Goal: Task Accomplishment & Management: Use online tool/utility

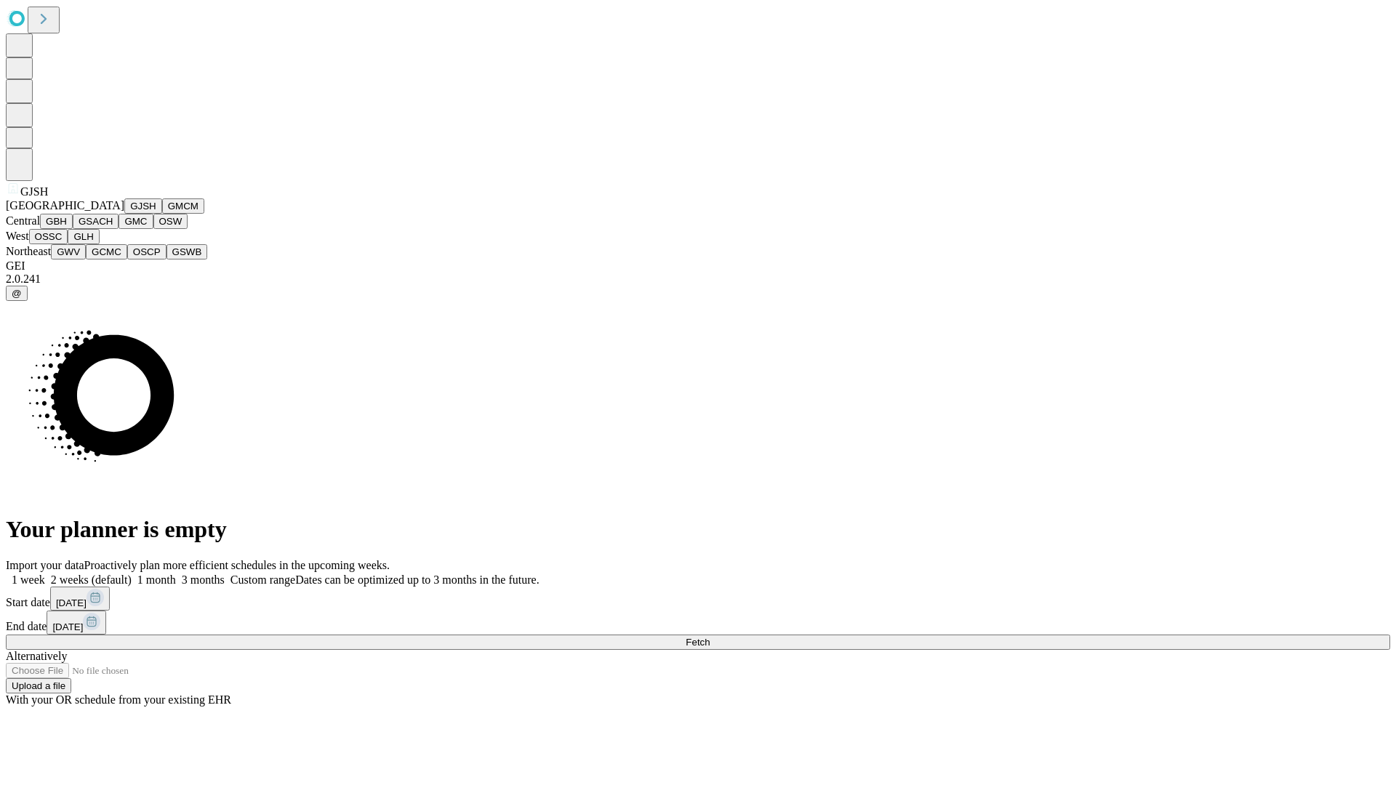
click at [124, 214] on button "GJSH" at bounding box center [143, 205] width 38 height 15
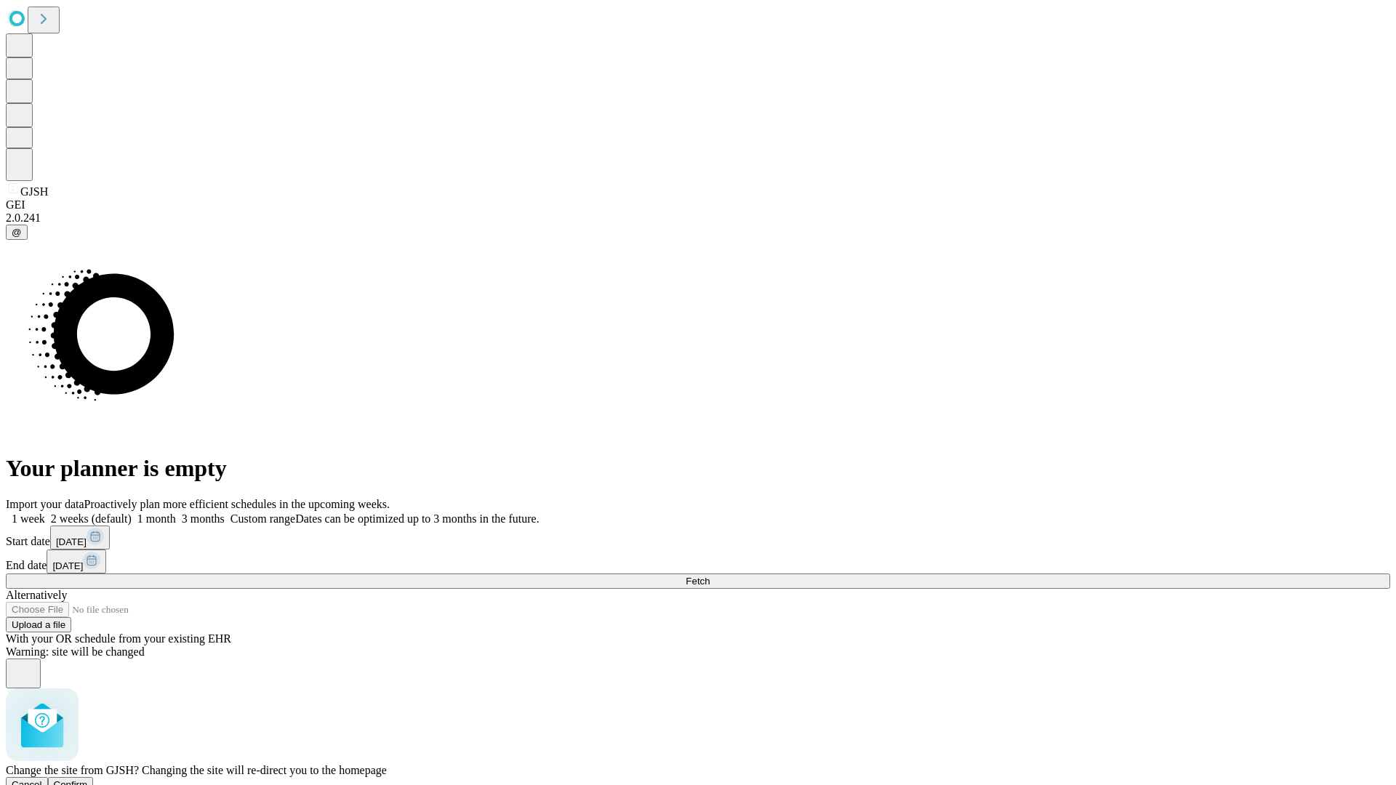
click at [88, 779] on span "Confirm" at bounding box center [71, 784] width 34 height 11
click at [45, 512] on label "1 week" at bounding box center [25, 518] width 39 height 12
click at [709, 576] on span "Fetch" at bounding box center [697, 581] width 24 height 11
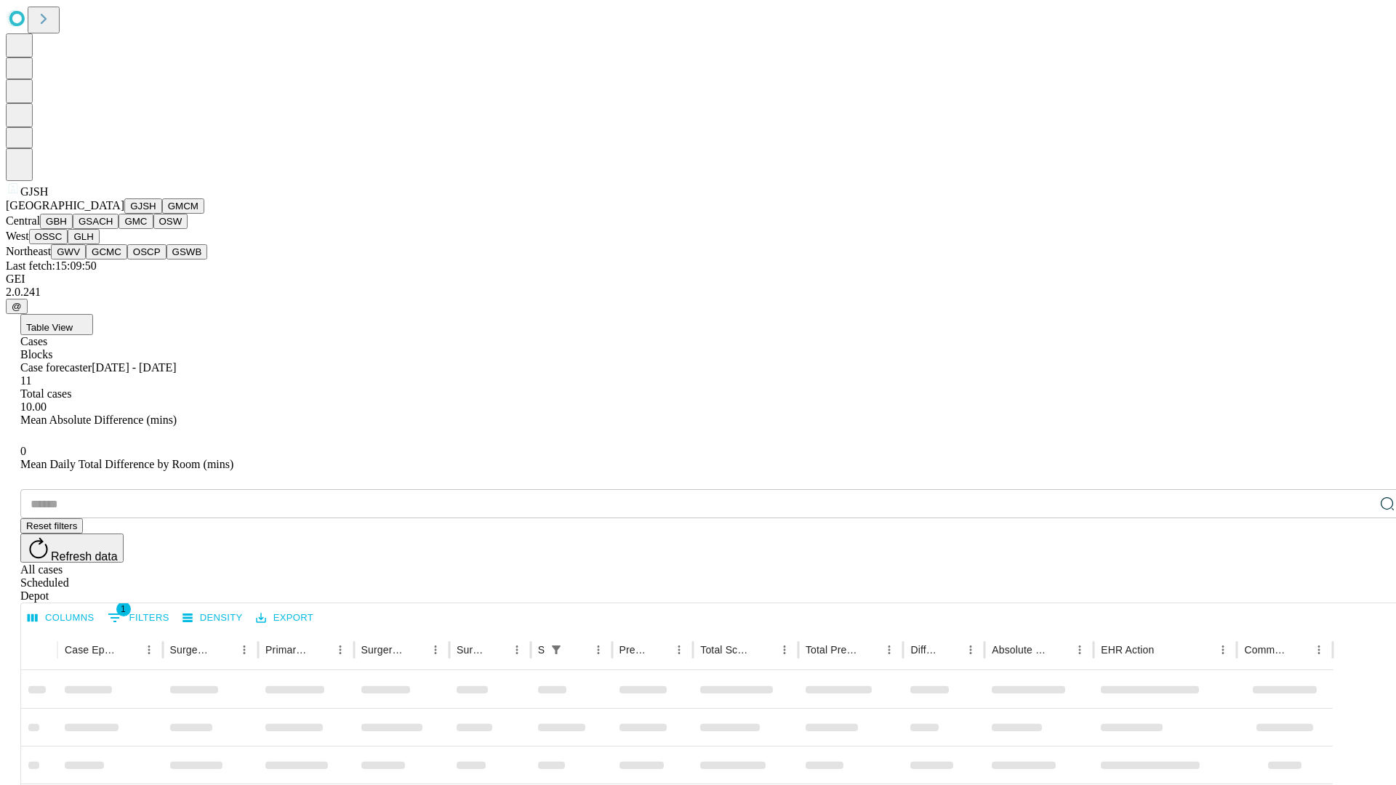
click at [162, 214] on button "GMCM" at bounding box center [183, 205] width 42 height 15
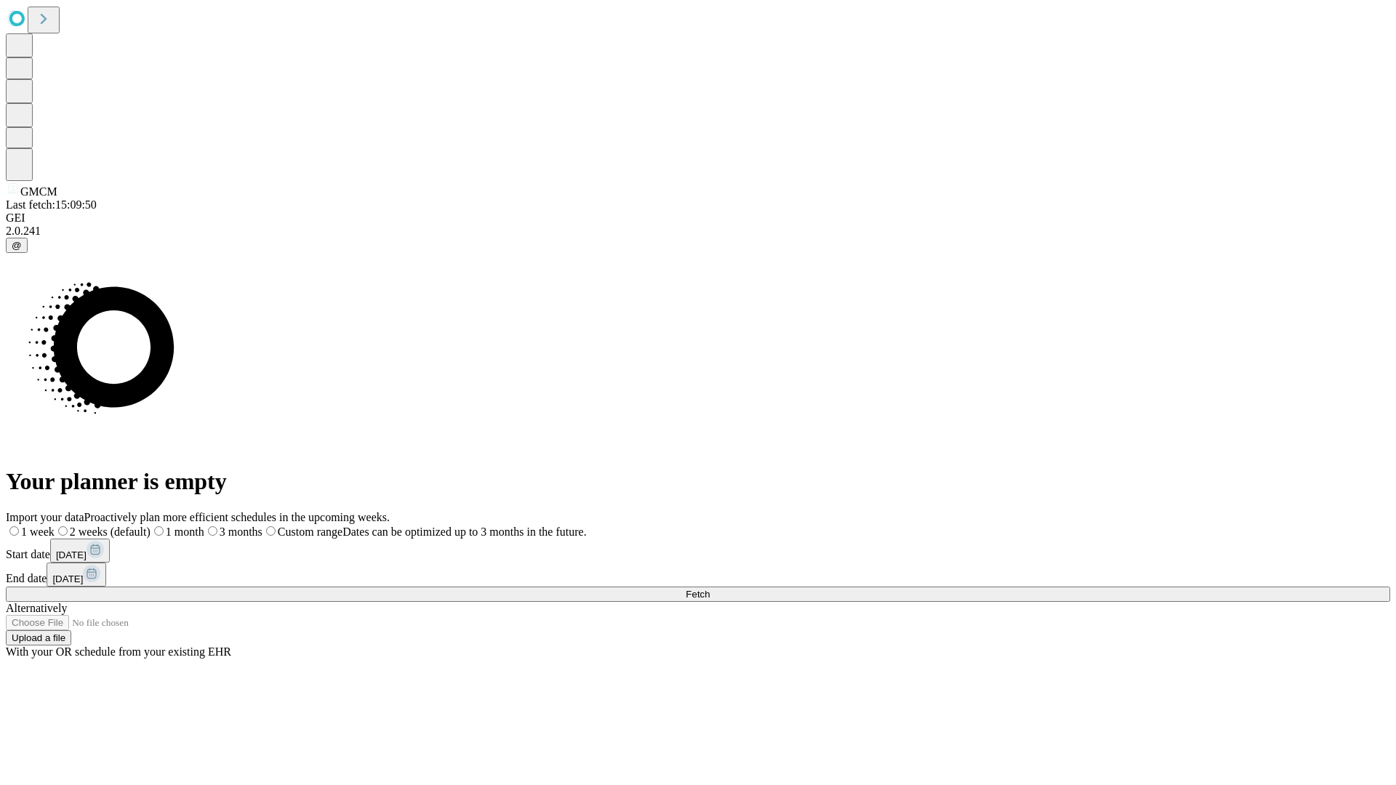
click at [55, 526] on label "1 week" at bounding box center [30, 532] width 49 height 12
click at [709, 589] on span "Fetch" at bounding box center [697, 594] width 24 height 11
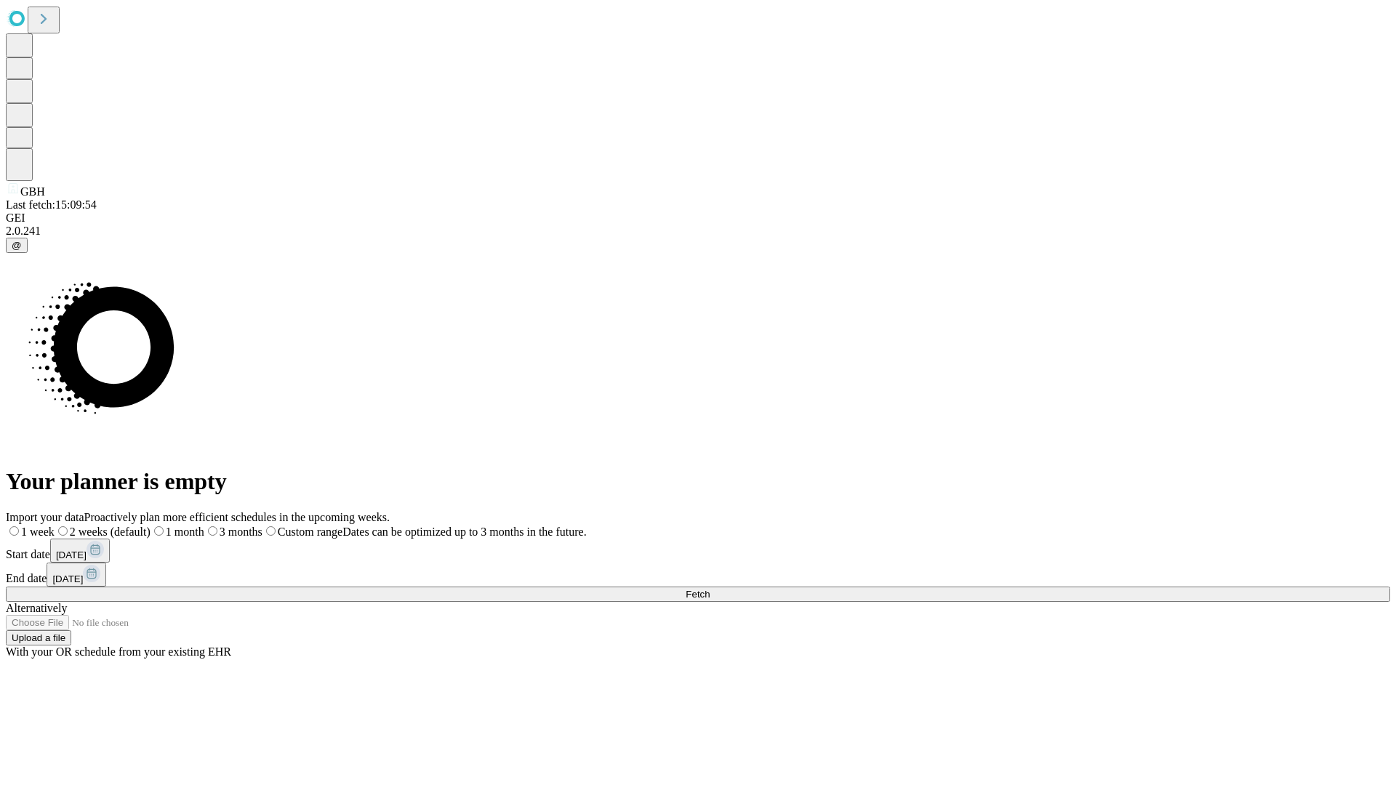
click at [55, 526] on label "1 week" at bounding box center [30, 532] width 49 height 12
click at [709, 589] on span "Fetch" at bounding box center [697, 594] width 24 height 11
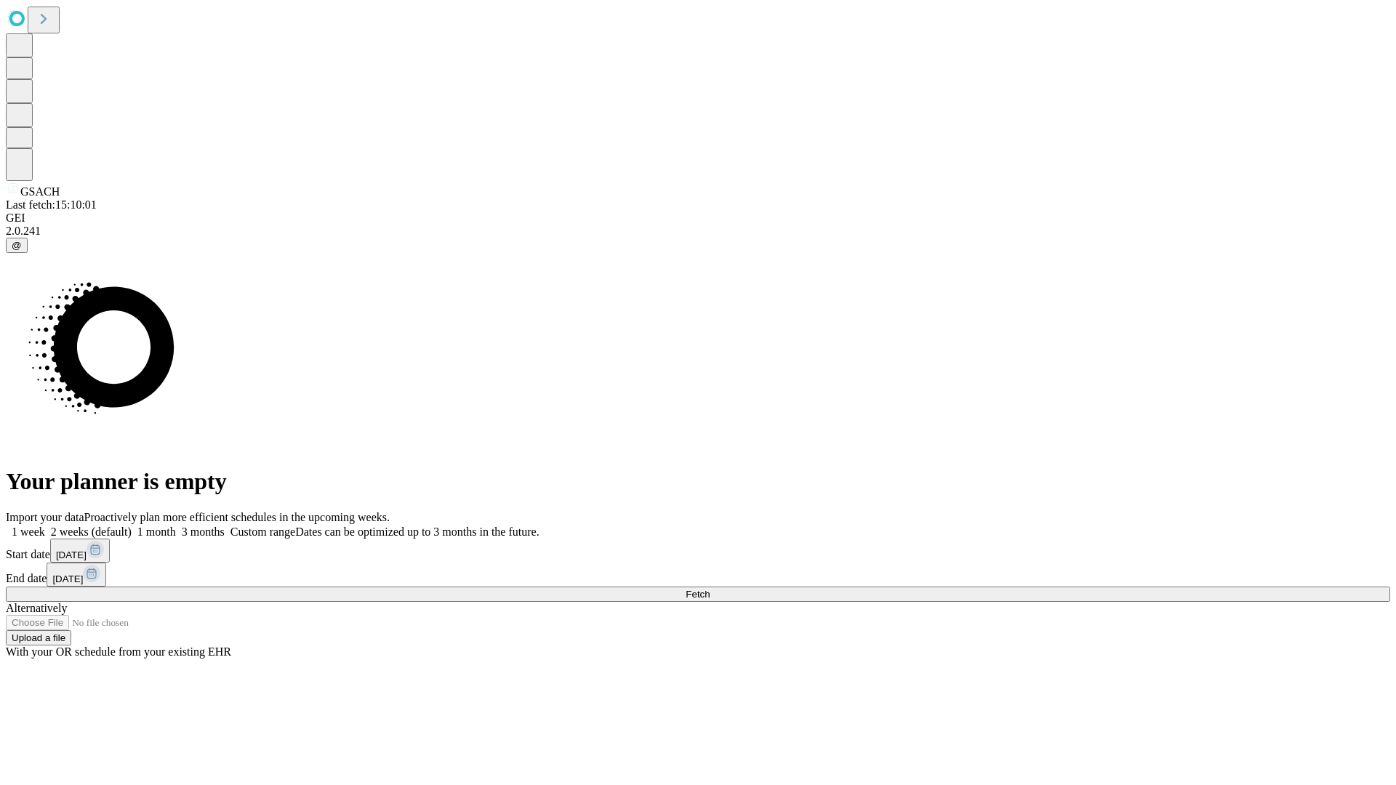
click at [45, 526] on label "1 week" at bounding box center [25, 532] width 39 height 12
click at [709, 589] on span "Fetch" at bounding box center [697, 594] width 24 height 11
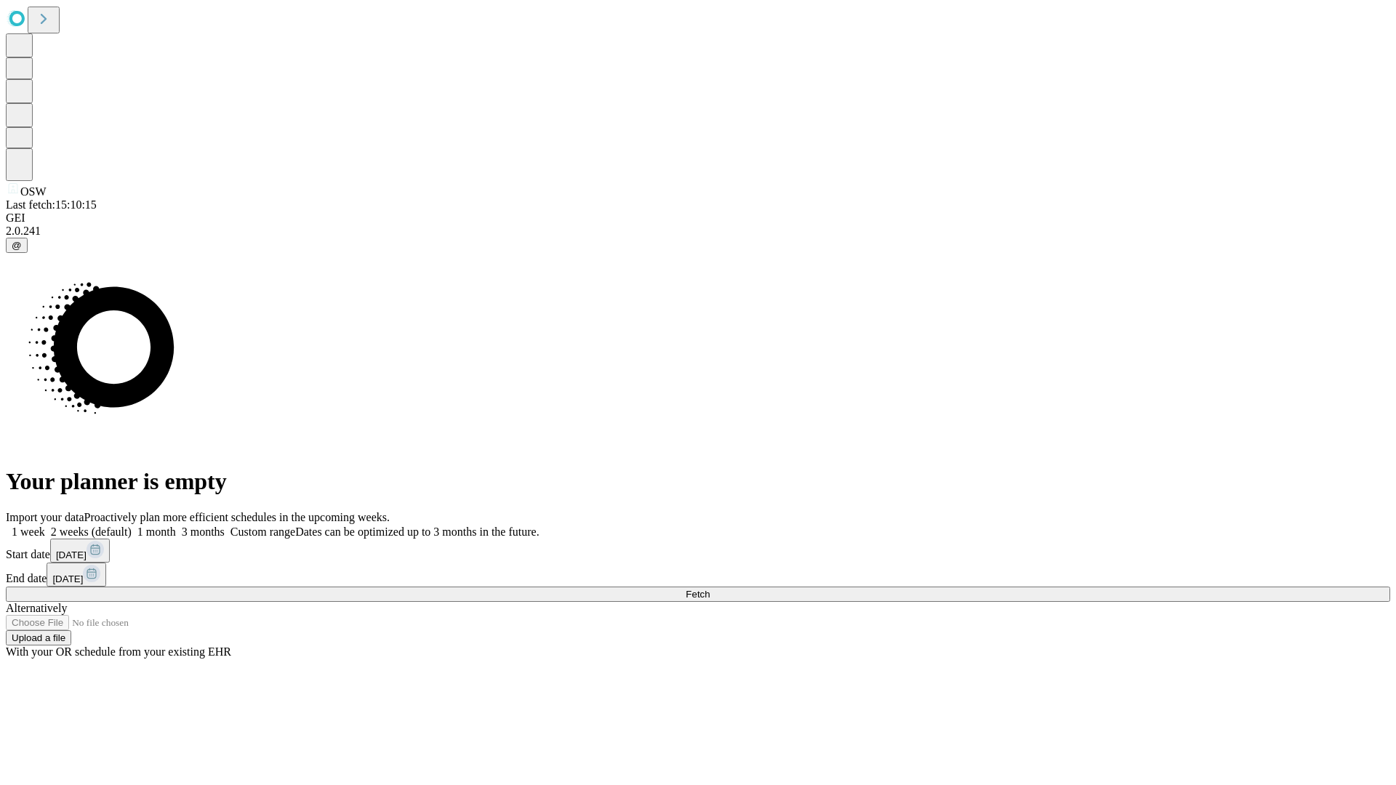
click at [45, 526] on label "1 week" at bounding box center [25, 532] width 39 height 12
click at [709, 589] on span "Fetch" at bounding box center [697, 594] width 24 height 11
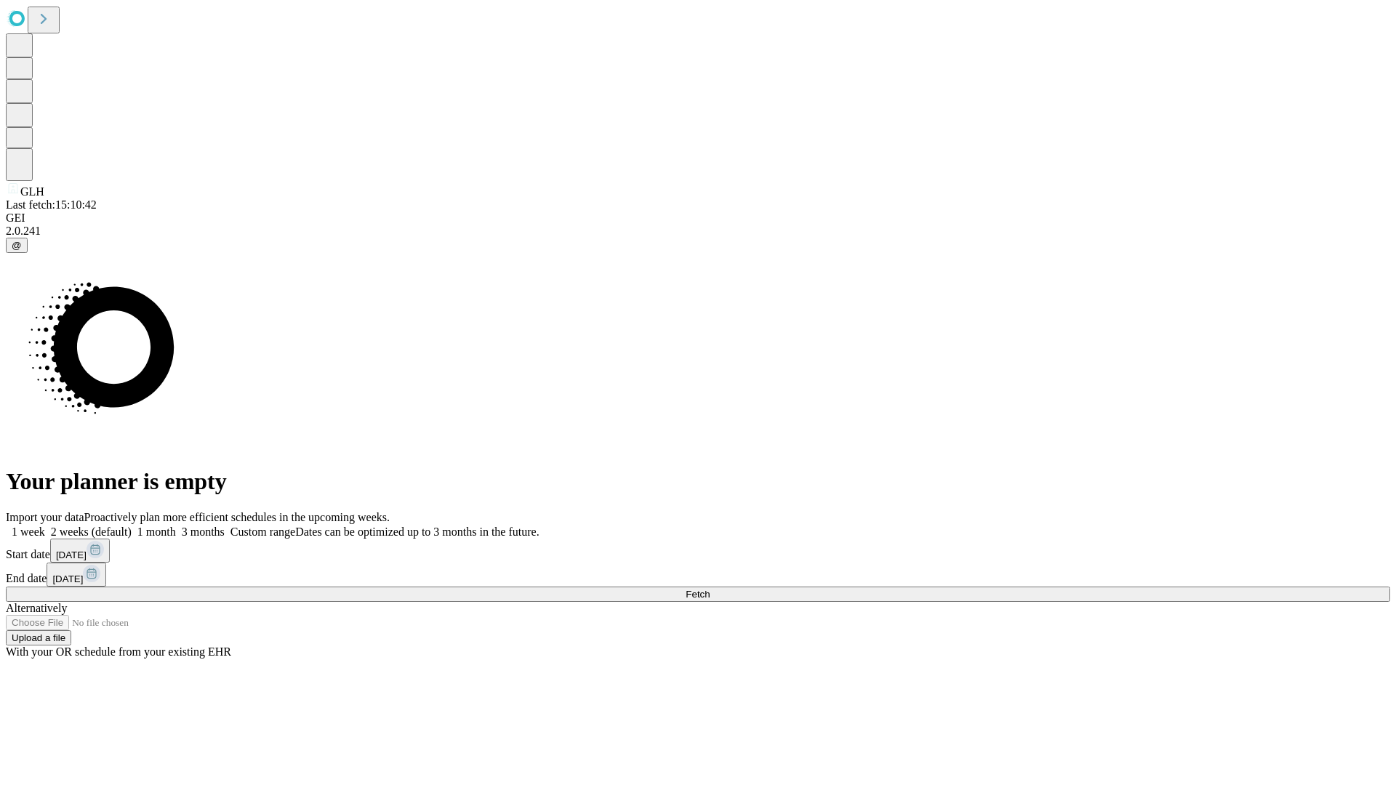
click at [45, 526] on label "1 week" at bounding box center [25, 532] width 39 height 12
click at [709, 589] on span "Fetch" at bounding box center [697, 594] width 24 height 11
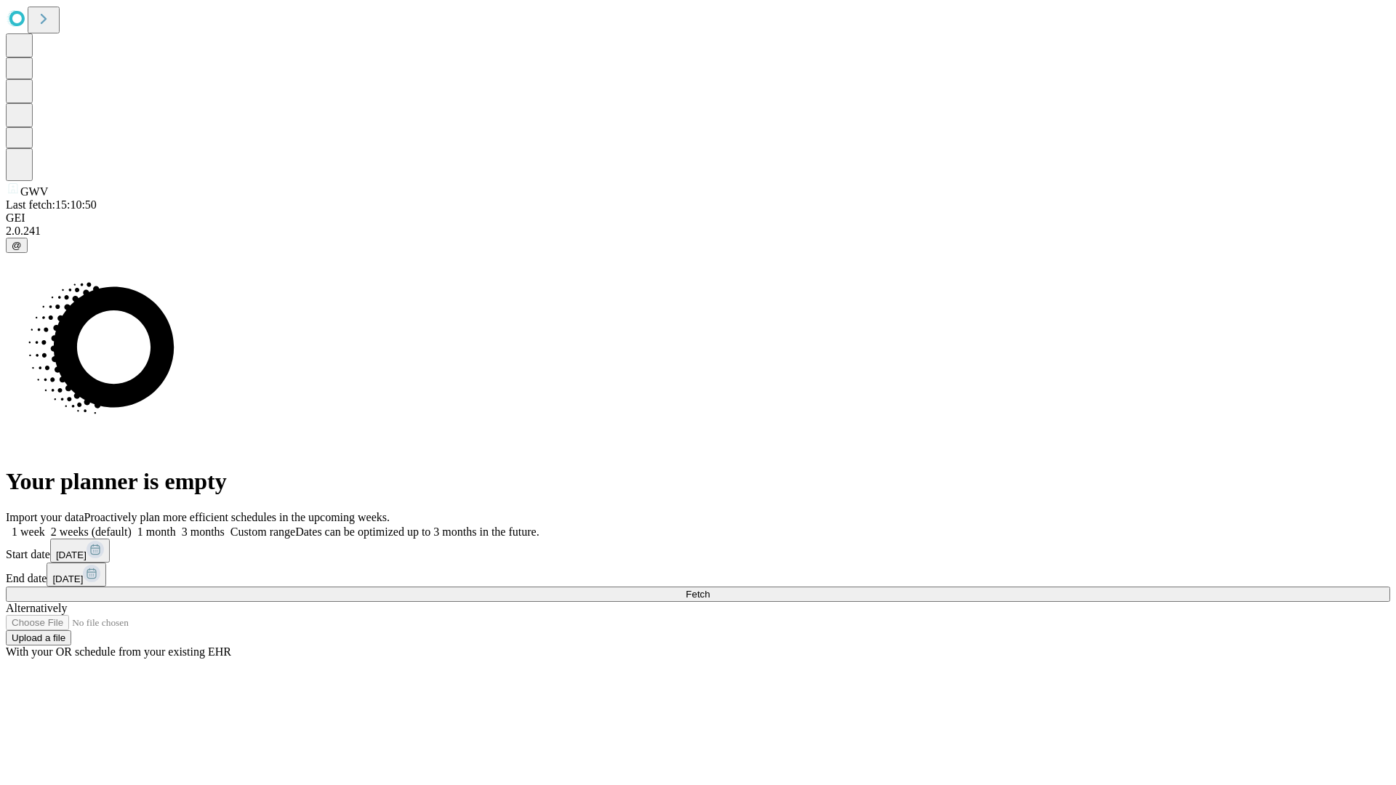
click at [45, 526] on label "1 week" at bounding box center [25, 532] width 39 height 12
click at [709, 589] on span "Fetch" at bounding box center [697, 594] width 24 height 11
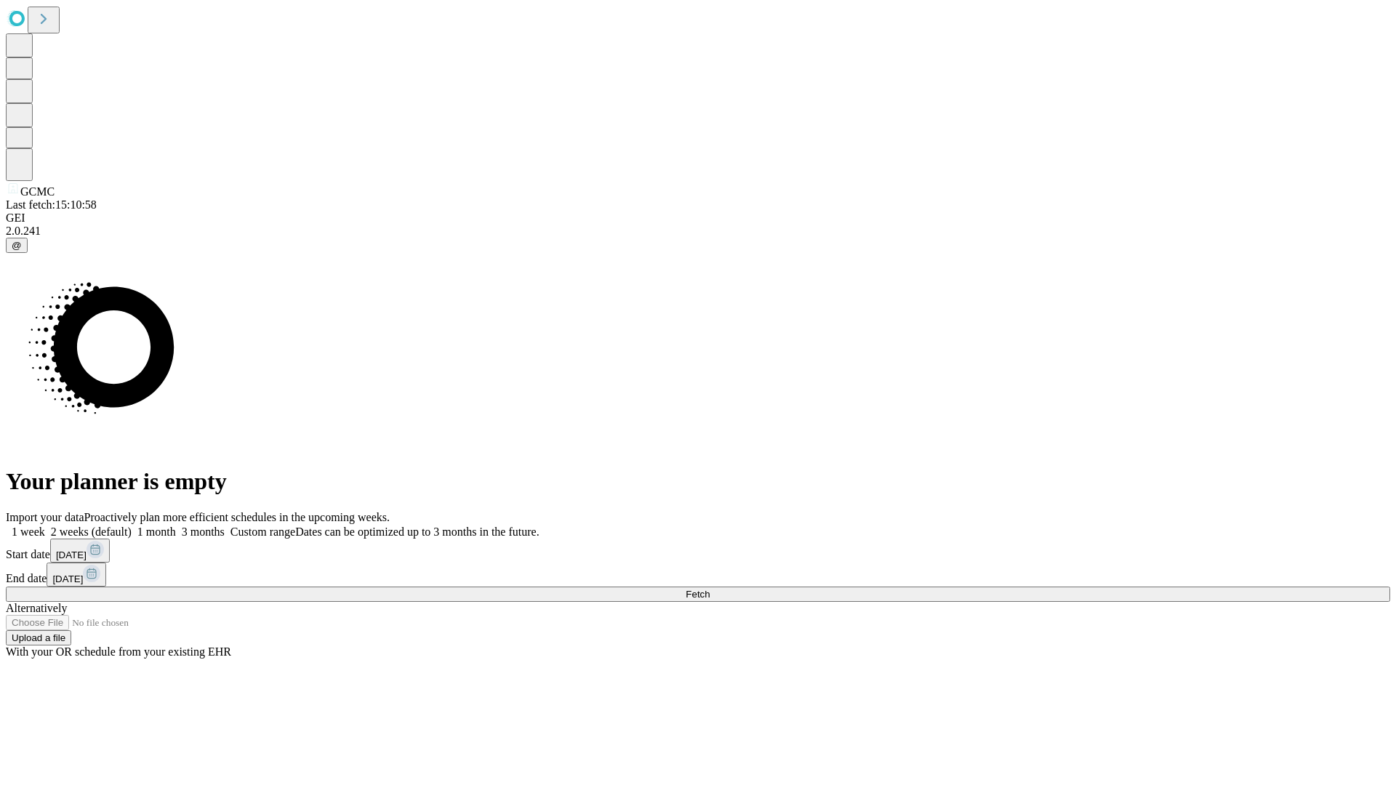
click at [45, 526] on label "1 week" at bounding box center [25, 532] width 39 height 12
click at [709, 589] on span "Fetch" at bounding box center [697, 594] width 24 height 11
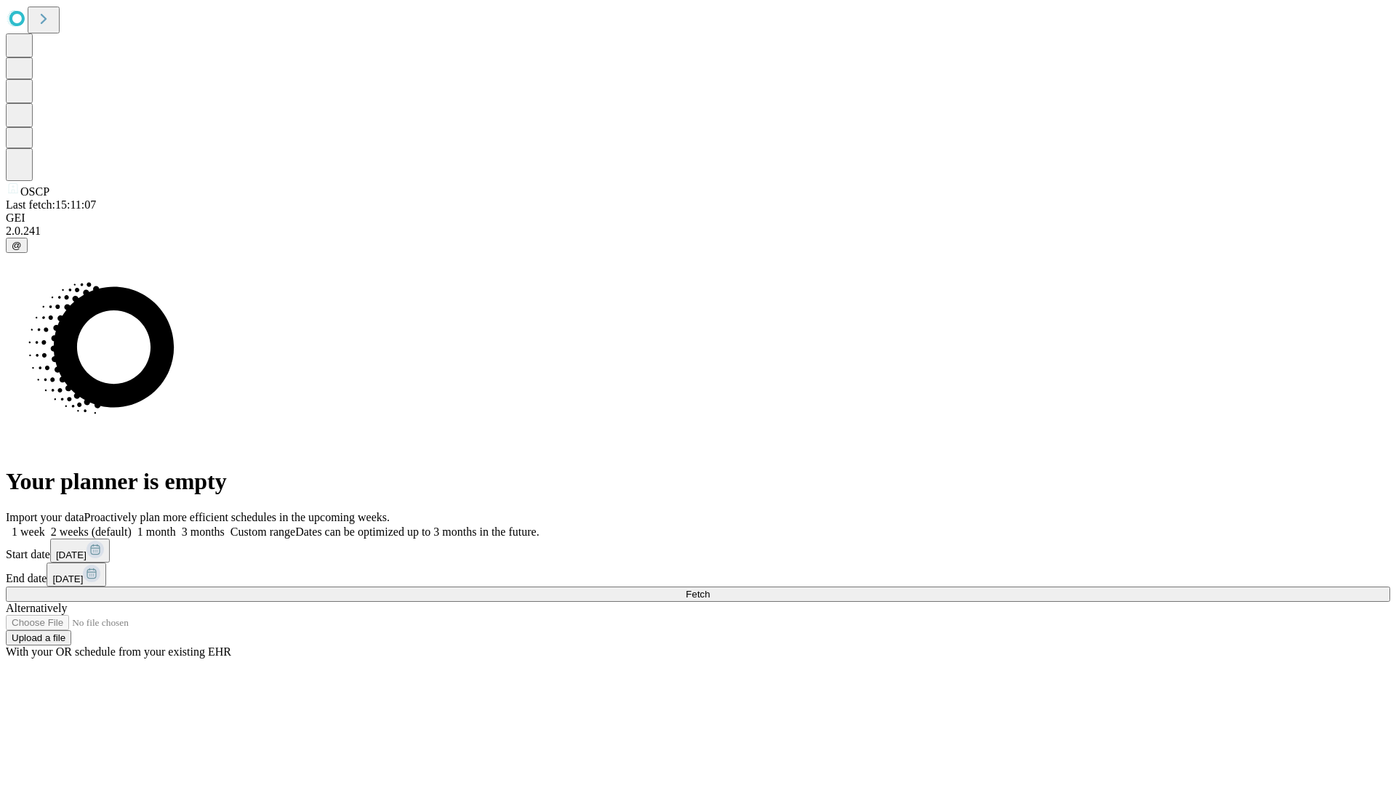
click at [45, 526] on label "1 week" at bounding box center [25, 532] width 39 height 12
click at [709, 589] on span "Fetch" at bounding box center [697, 594] width 24 height 11
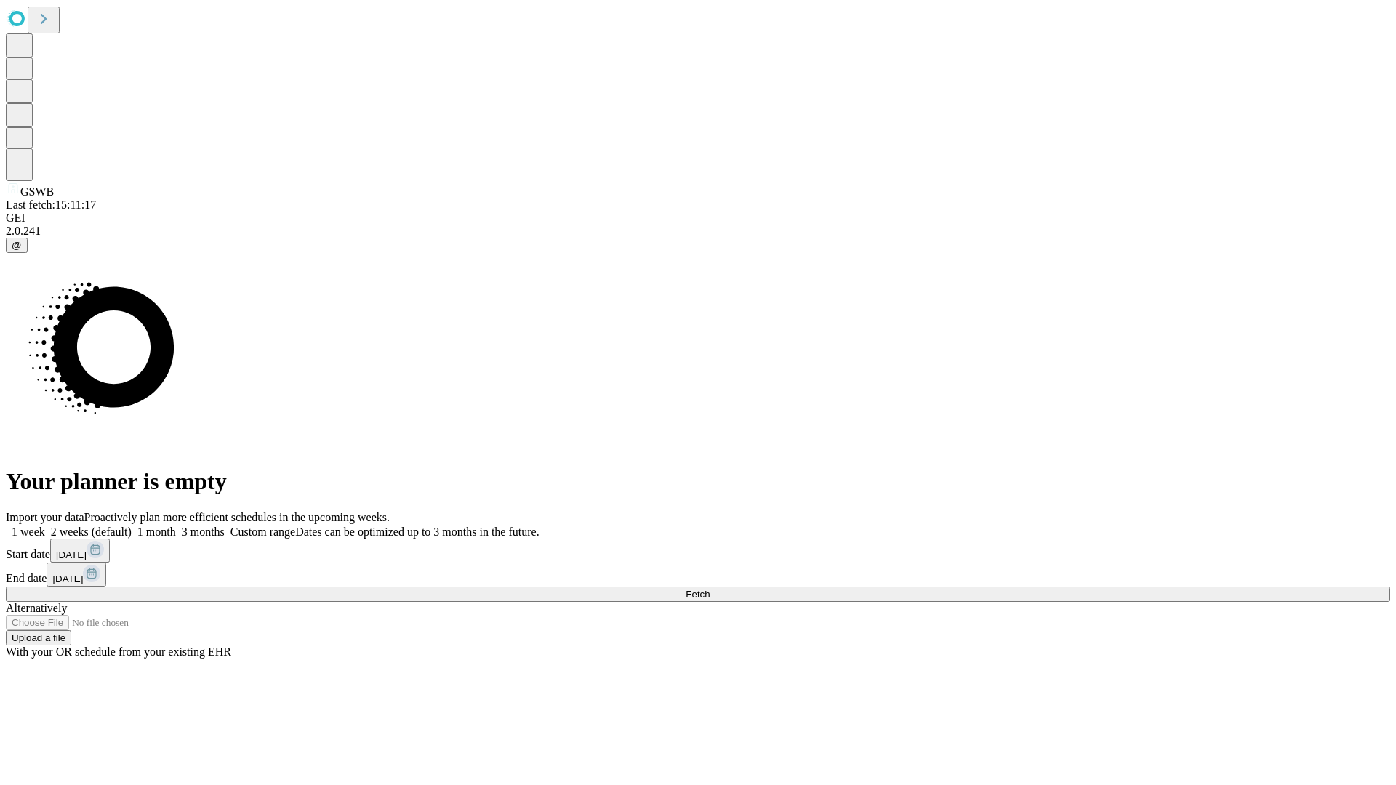
click at [45, 526] on label "1 week" at bounding box center [25, 532] width 39 height 12
click at [709, 589] on span "Fetch" at bounding box center [697, 594] width 24 height 11
